Goal: Task Accomplishment & Management: Manage account settings

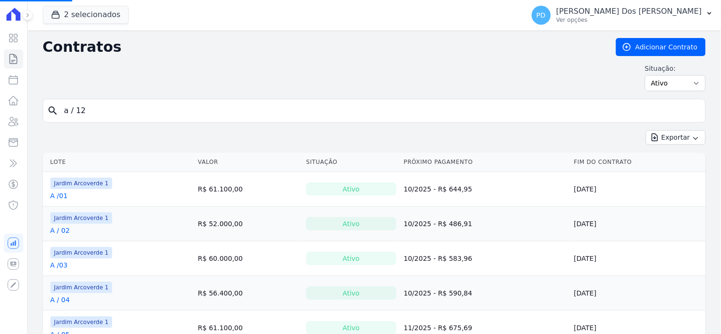
click at [163, 111] on input "a / 12" at bounding box center [379, 110] width 643 height 19
click at [163, 111] on input "search" at bounding box center [379, 110] width 643 height 19
click at [163, 111] on input "h / 02" at bounding box center [379, 110] width 643 height 19
type input "h / 09"
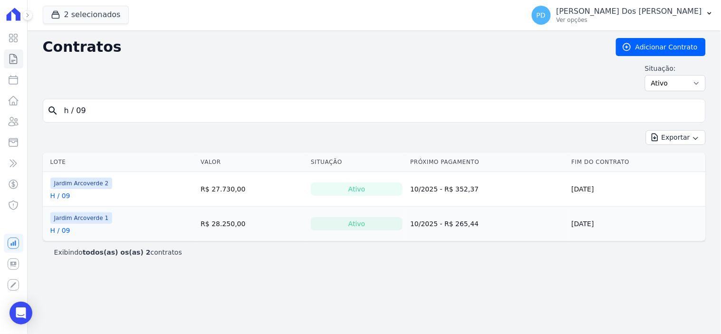
click at [65, 233] on link "H / 09" at bounding box center [60, 231] width 20 height 10
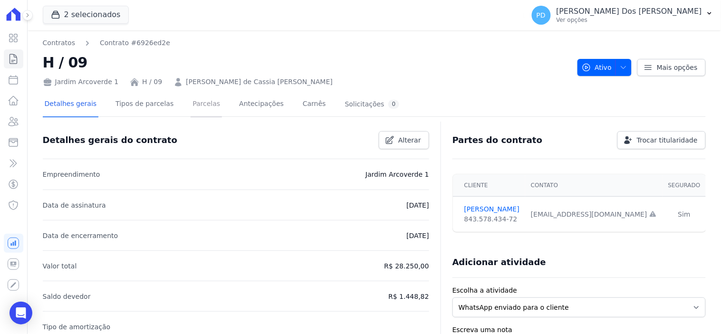
click at [193, 103] on link "Parcelas" at bounding box center [206, 104] width 31 height 25
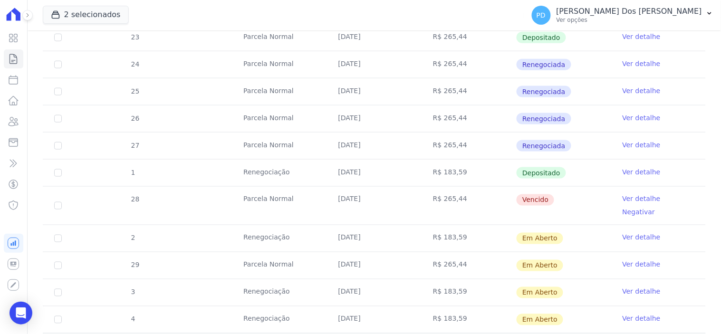
scroll to position [341, 0]
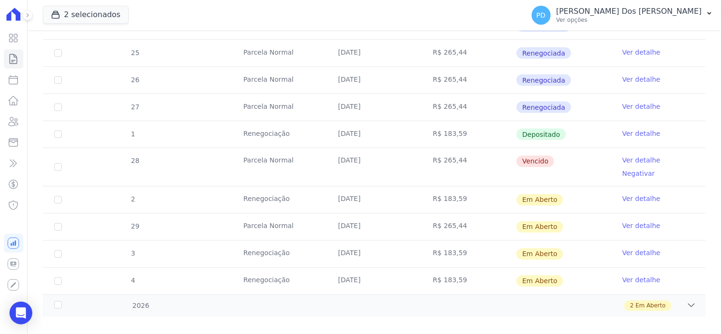
click at [630, 160] on link "Ver detalhe" at bounding box center [642, 161] width 38 height 10
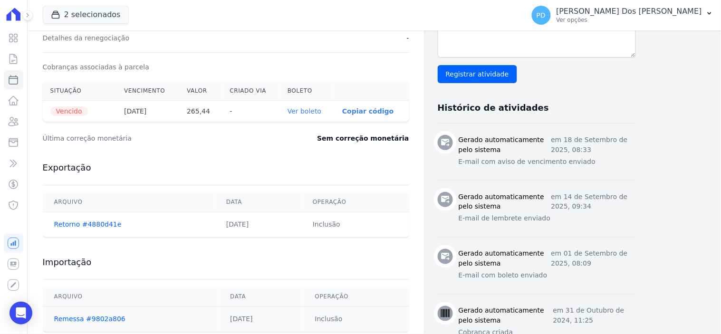
scroll to position [317, 0]
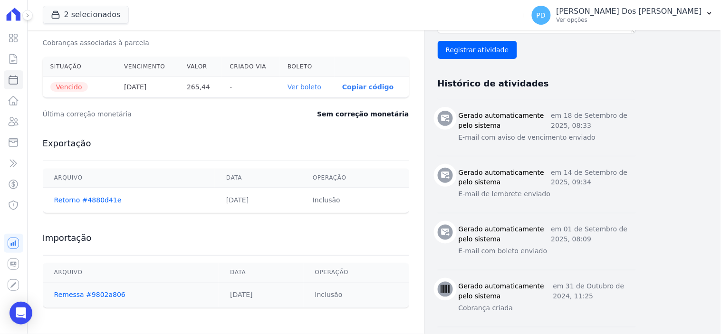
click at [316, 84] on link "Ver boleto" at bounding box center [305, 87] width 34 height 8
click at [17, 59] on icon at bounding box center [13, 59] width 7 height 10
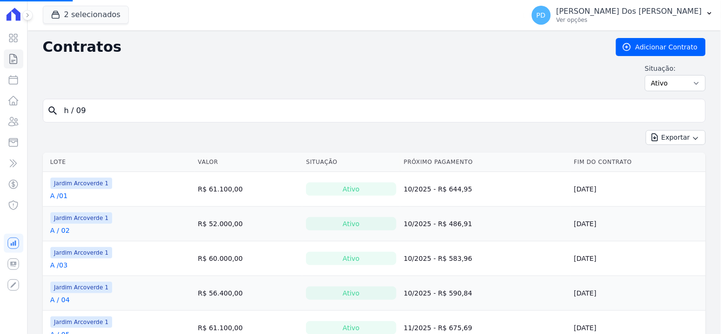
click at [108, 114] on input "h / 09" at bounding box center [379, 110] width 643 height 19
click at [105, 112] on input "search" at bounding box center [379, 110] width 643 height 19
type input "g / 21"
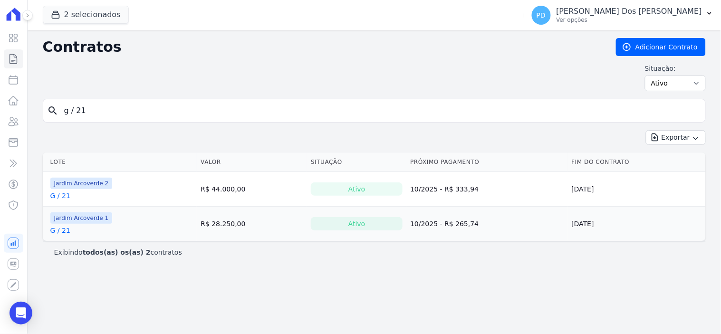
click at [62, 194] on link "G / 21" at bounding box center [60, 196] width 20 height 10
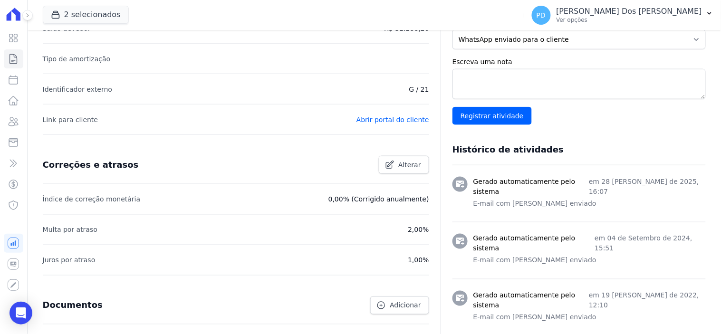
scroll to position [39, 0]
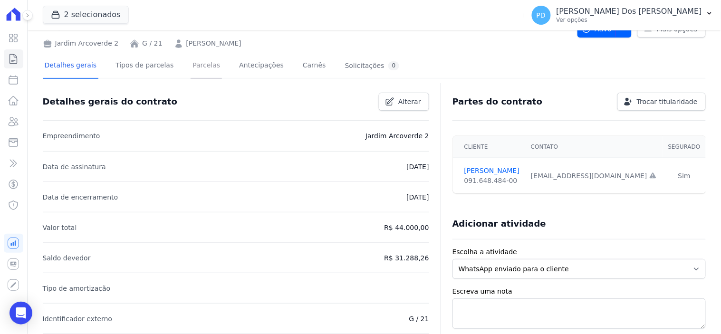
click at [196, 67] on link "Parcelas" at bounding box center [206, 66] width 31 height 25
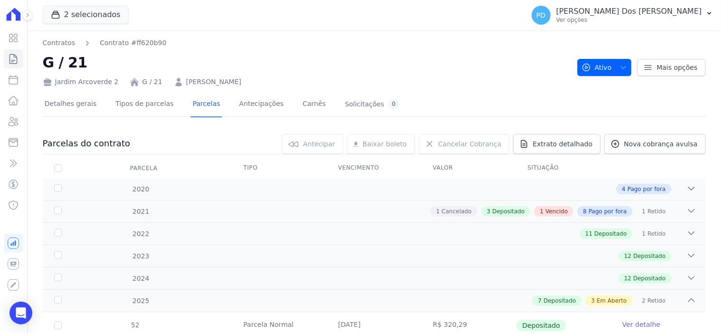
drag, startPoint x: 246, startPoint y: 81, endPoint x: 176, endPoint y: 80, distance: 69.4
click at [180, 79] on div "Jardim Arcoverde 2 G / 21 [PERSON_NAME]" at bounding box center [306, 80] width 527 height 14
